Goal: Check status: Check status

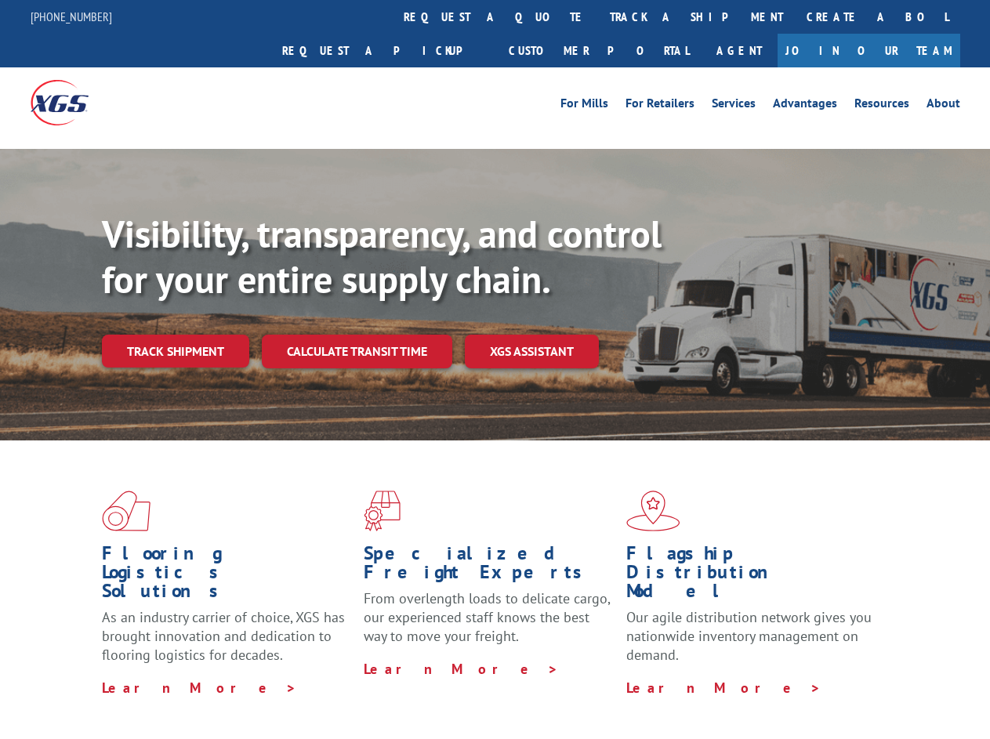
click at [495, 369] on div "Visibility, transparency, and control for your entire supply chain. Track shipm…" at bounding box center [546, 321] width 888 height 219
click at [598, 16] on link "track a shipment" at bounding box center [696, 17] width 197 height 34
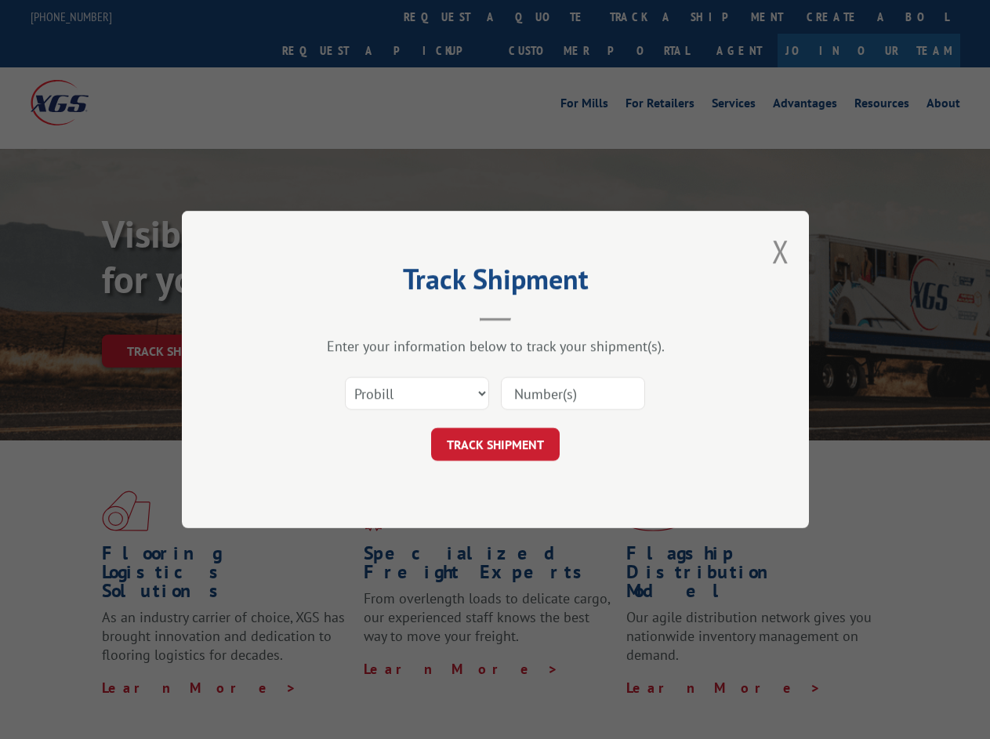
click at [547, 16] on div "Track Shipment Enter your information below to track your shipment(s). Select c…" at bounding box center [495, 369] width 990 height 739
click at [645, 16] on div "Track Shipment Enter your information below to track your shipment(s). Select c…" at bounding box center [495, 369] width 990 height 739
click at [175, 317] on div "Track Shipment Enter your information below to track your shipment(s). Select c…" at bounding box center [495, 369] width 990 height 739
click at [356, 317] on header "Track Shipment" at bounding box center [495, 294] width 470 height 53
click at [532, 317] on header "Track Shipment" at bounding box center [495, 294] width 470 height 53
